Goal: Find specific page/section: Find specific page/section

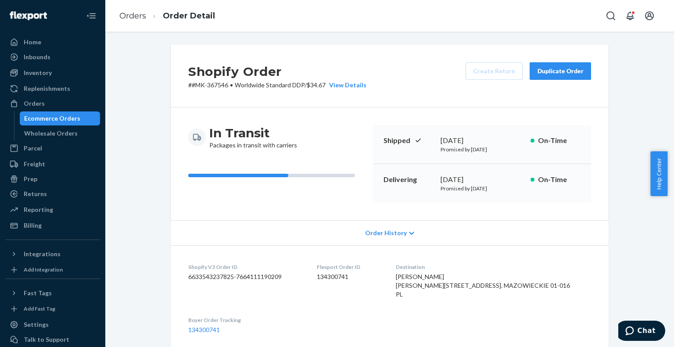
scroll to position [301, 0]
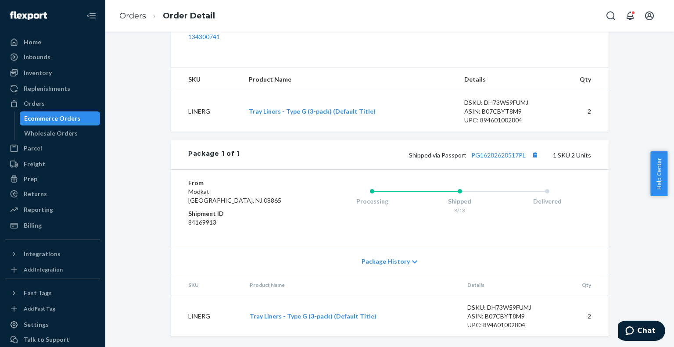
click at [64, 114] on div "Ecommerce Orders" at bounding box center [52, 118] width 56 height 9
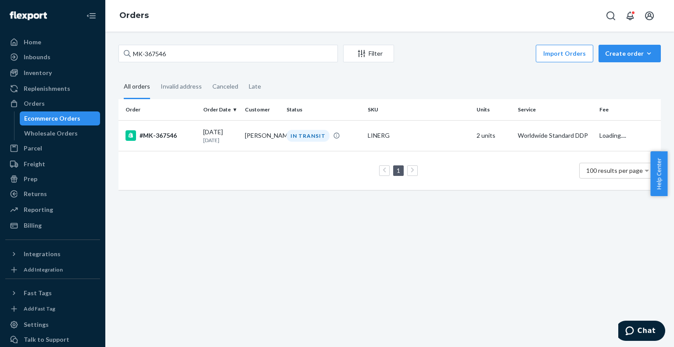
click at [256, 66] on div "MK-367546 Filter Import Orders Create order Ecommerce order Removal order All o…" at bounding box center [389, 122] width 555 height 154
click at [253, 59] on input "MK-367546" at bounding box center [227, 54] width 219 height 18
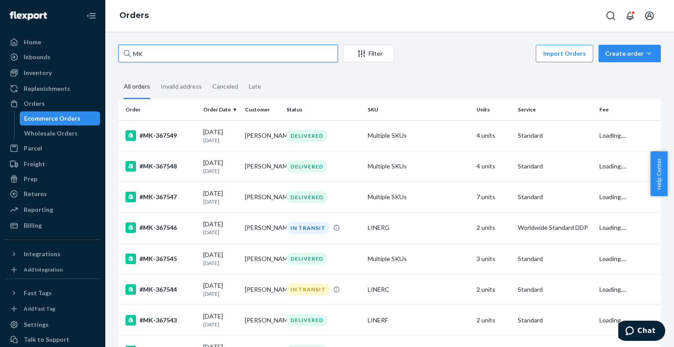
type input "M"
